Goal: Task Accomplishment & Management: Use online tool/utility

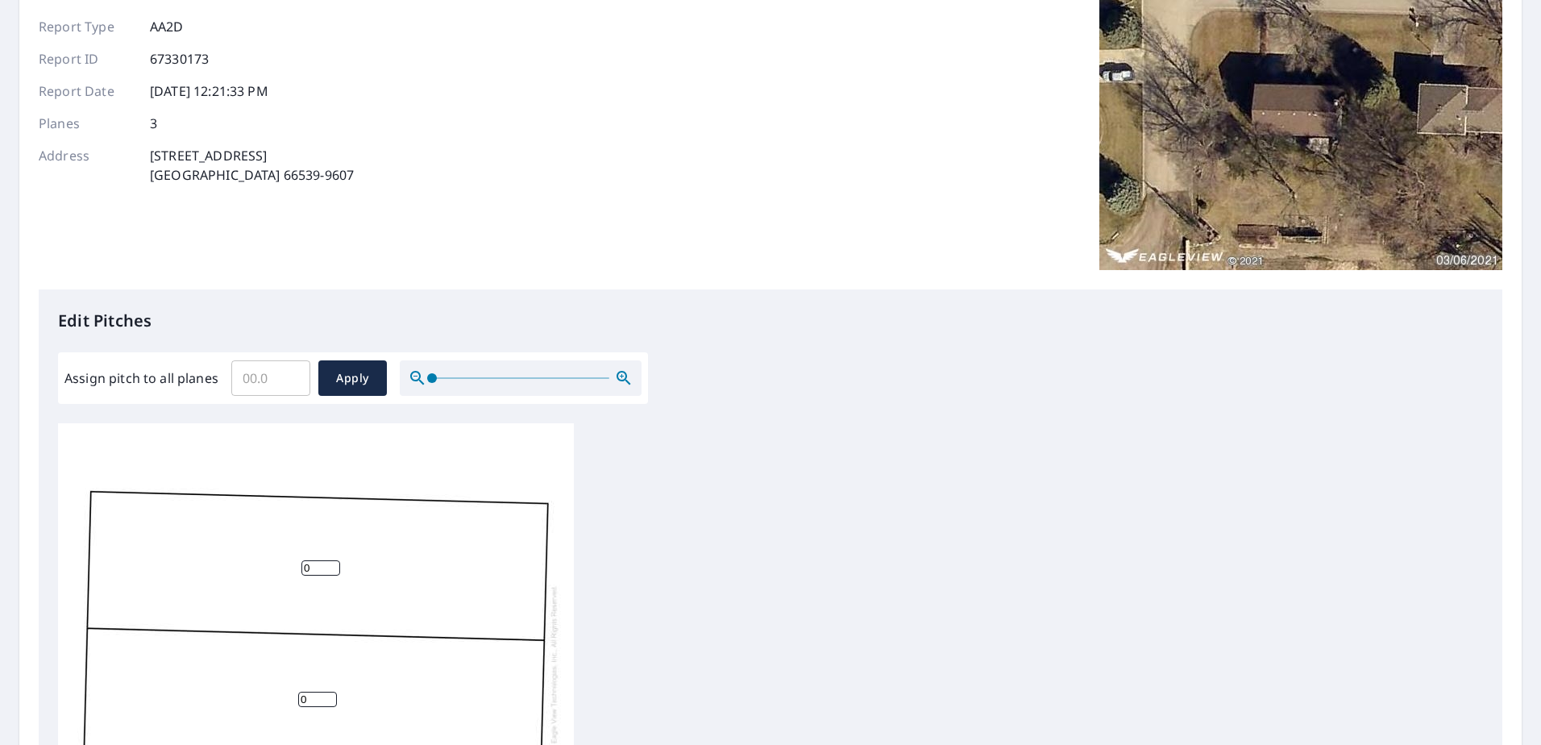
scroll to position [322, 0]
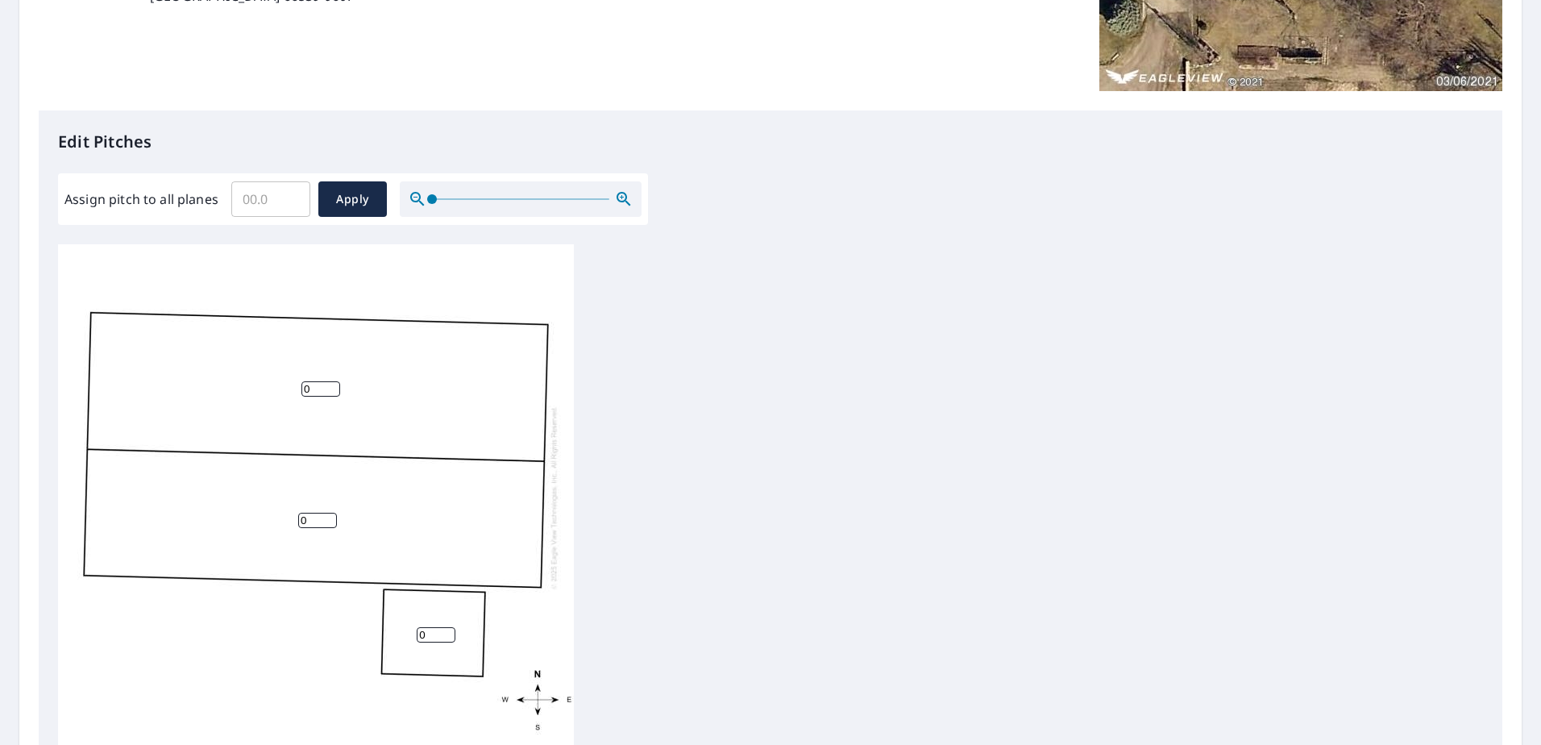
click at [428, 629] on input "0" at bounding box center [436, 634] width 39 height 15
type input "1"
type input "0"
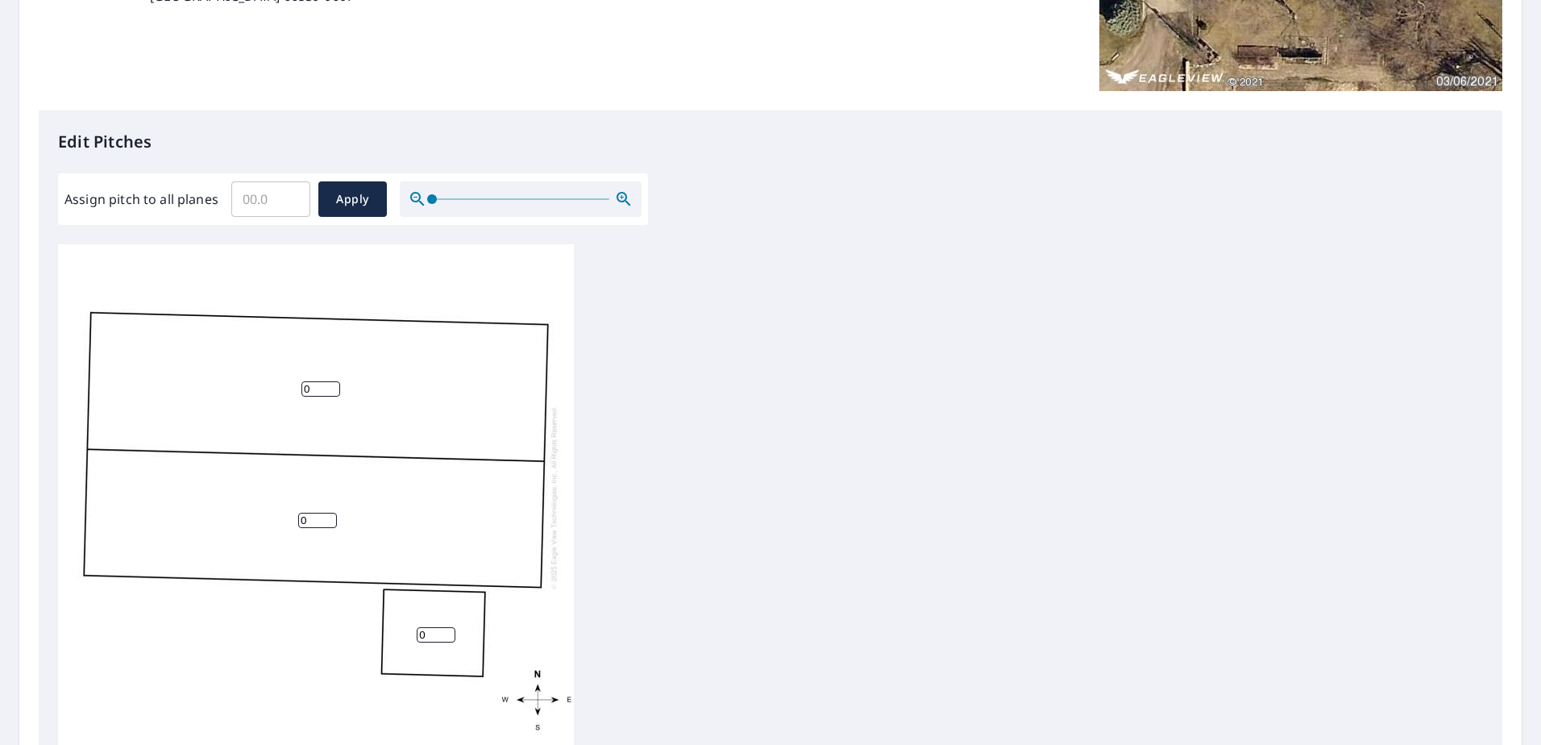
click at [311, 392] on input "0" at bounding box center [320, 388] width 39 height 15
type input "4"
click at [320, 520] on input "0" at bounding box center [317, 520] width 39 height 15
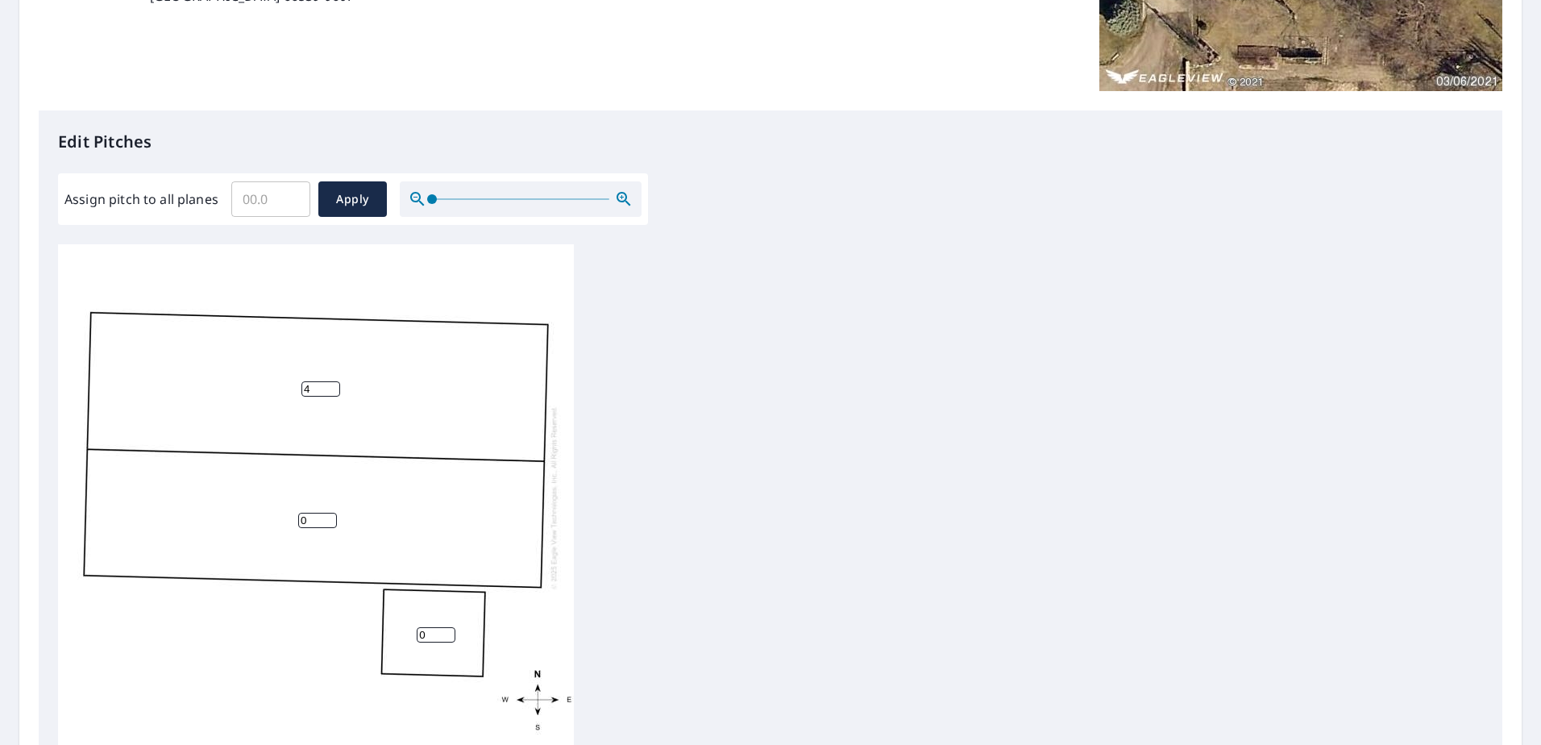
click at [320, 520] on input "0" at bounding box center [317, 520] width 39 height 15
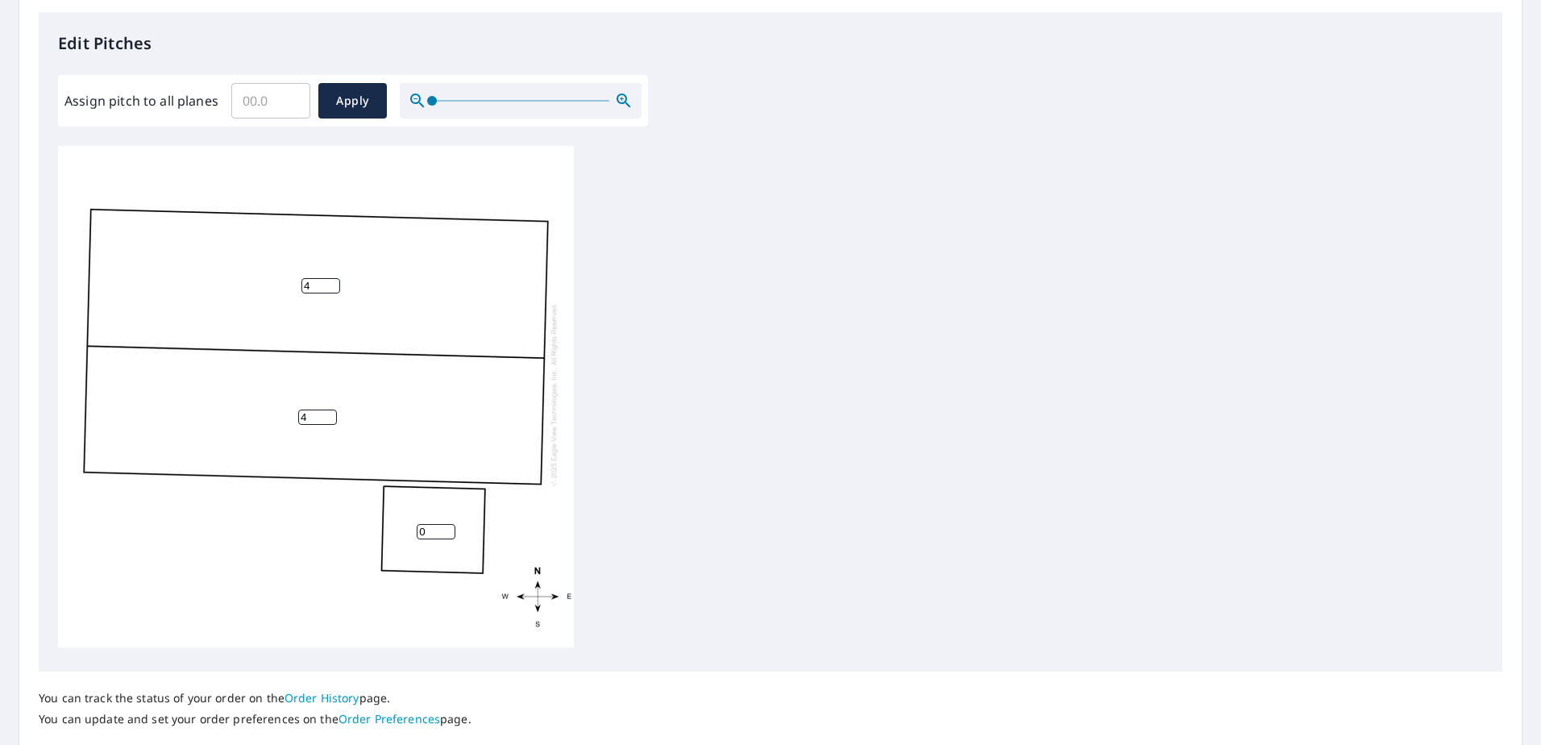
scroll to position [531, 0]
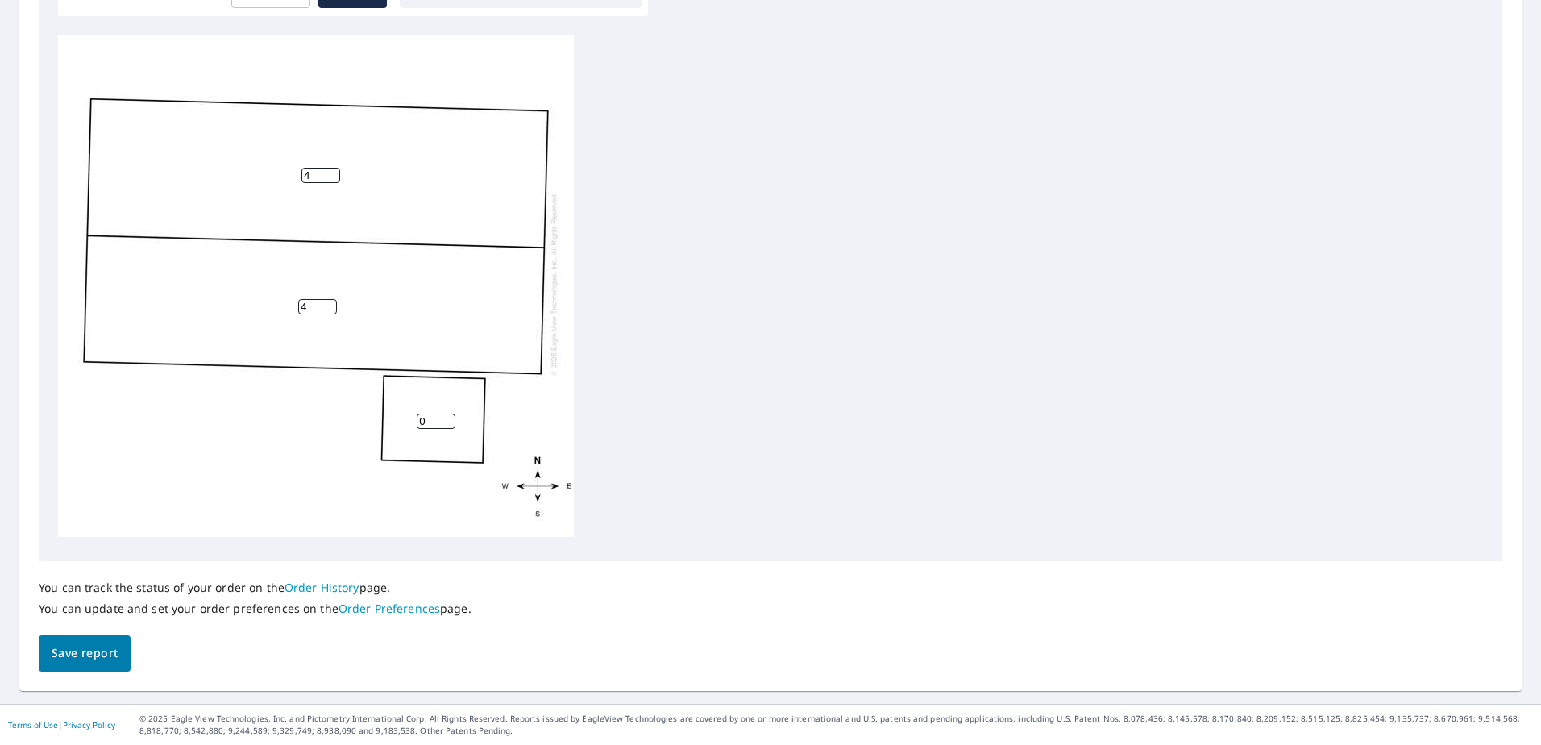
type input "4"
click at [71, 658] on span "Save report" at bounding box center [85, 653] width 66 height 20
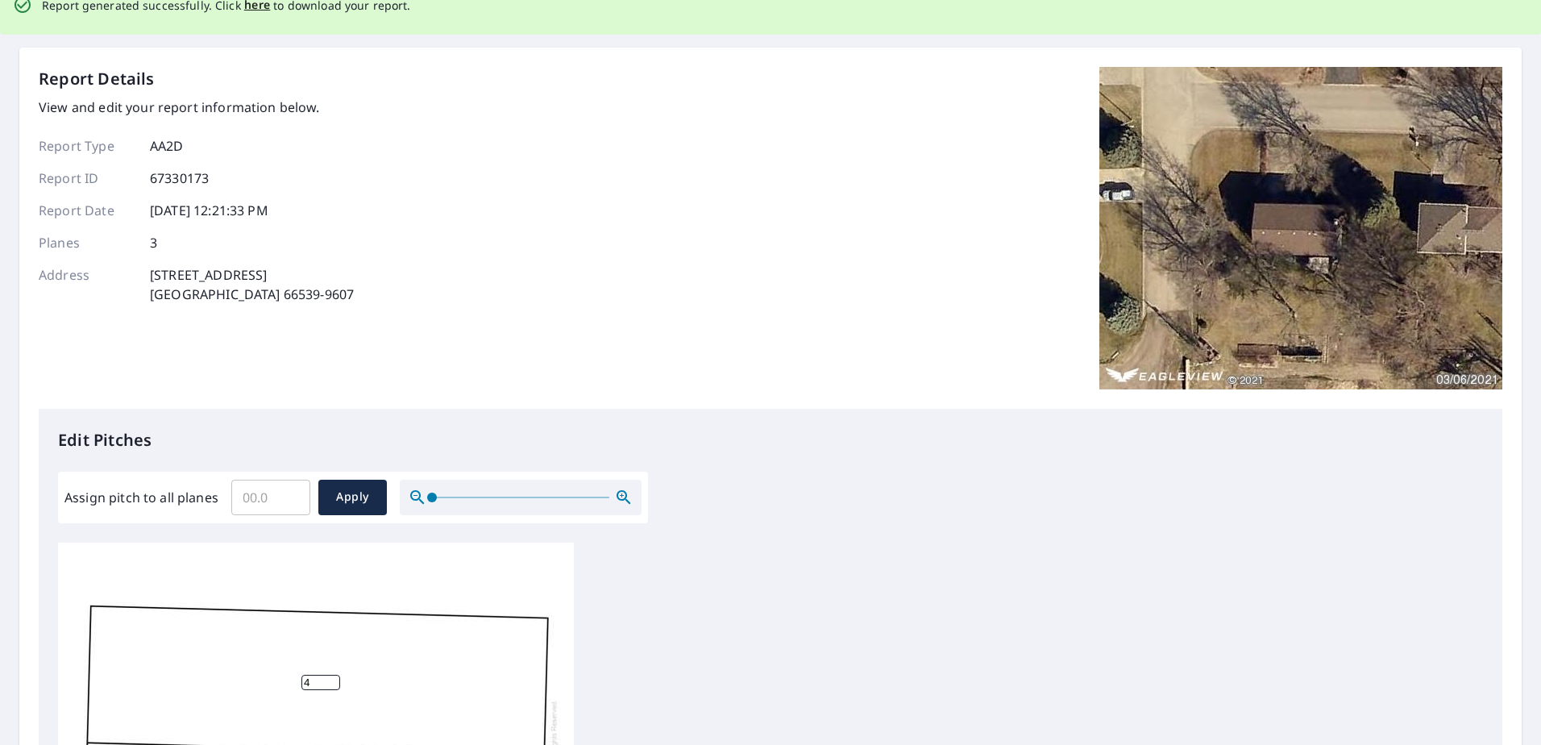
scroll to position [0, 0]
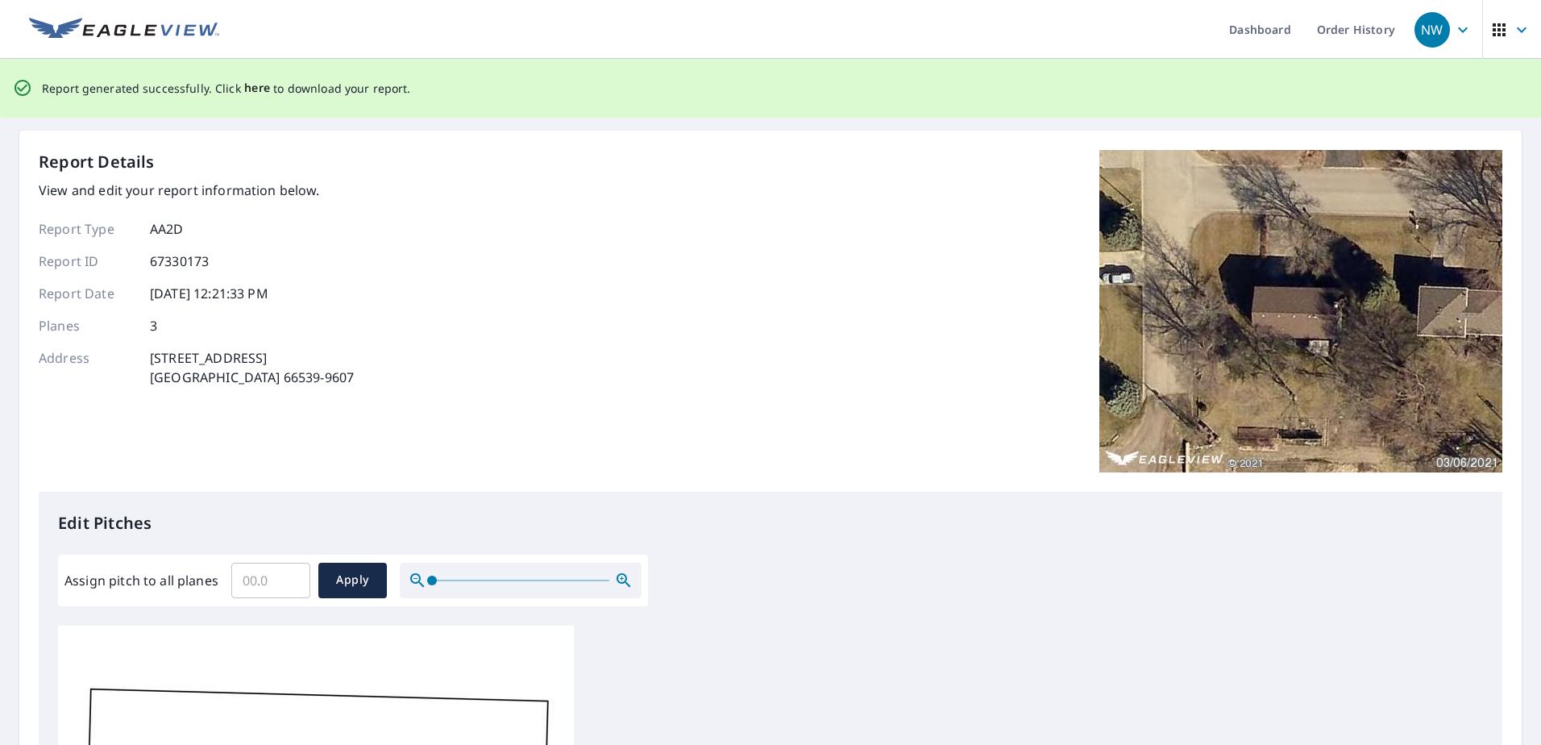
click at [245, 86] on span "here" at bounding box center [257, 88] width 27 height 20
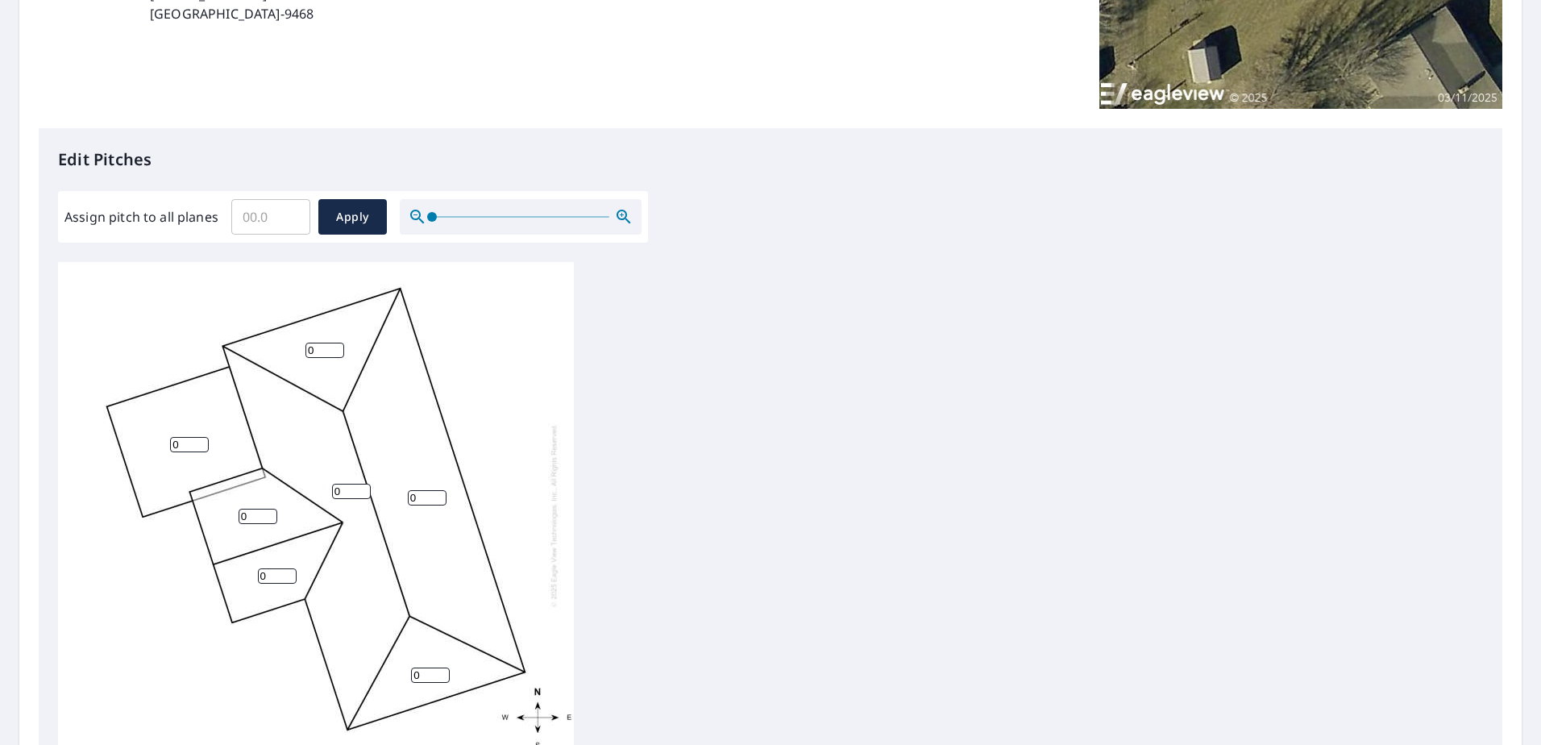
scroll to position [403, 0]
